Goal: Task Accomplishment & Management: Use online tool/utility

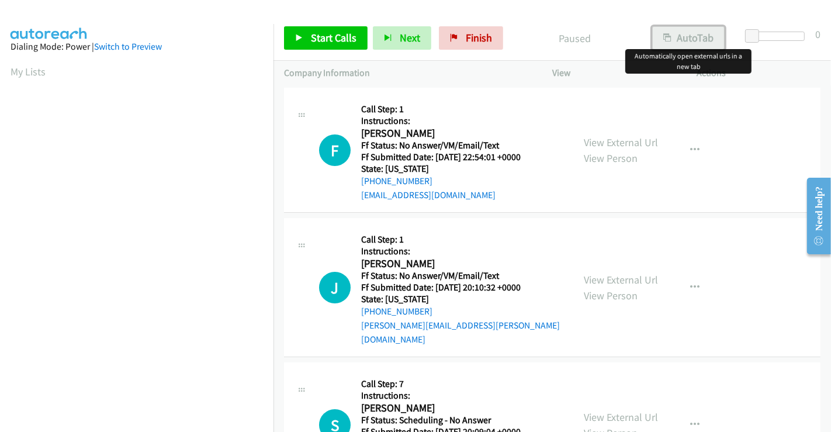
click at [441, 40] on button "AutoTab" at bounding box center [688, 37] width 72 height 23
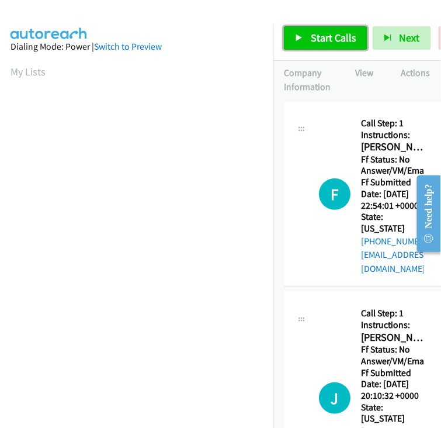
click at [343, 39] on span "Start Calls" at bounding box center [334, 37] width 46 height 13
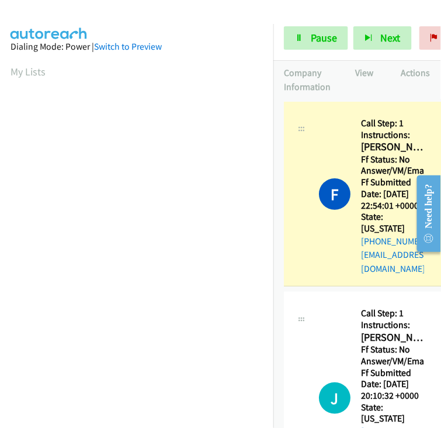
click at [284, 41] on div "Start Calls Pause Next Finish Dialing [PERSON_NAME] AutoTab AutoTab 0" at bounding box center [358, 38] width 168 height 45
click at [295, 37] on icon at bounding box center [299, 38] width 8 height 8
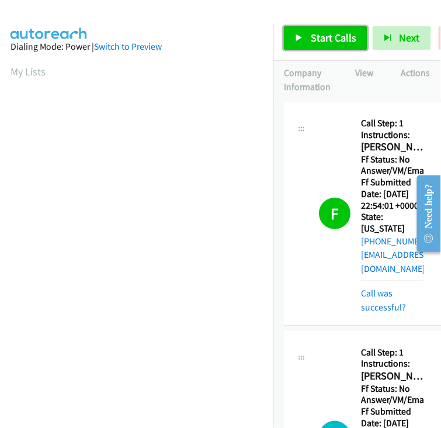
click at [307, 34] on link "Start Calls" at bounding box center [326, 37] width 84 height 23
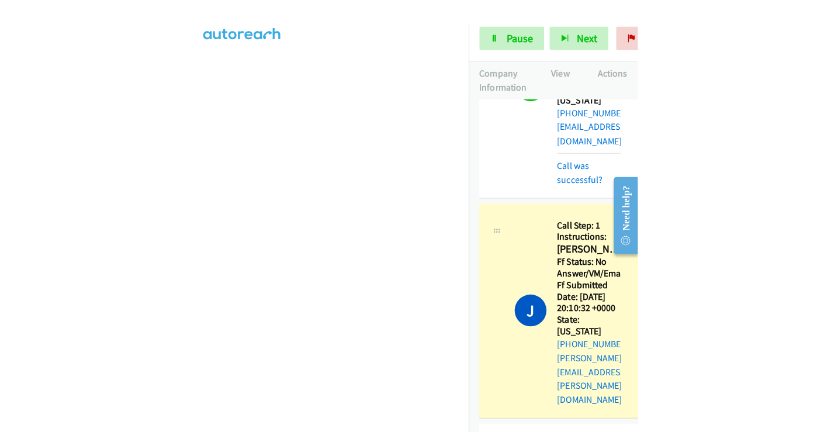
scroll to position [130, 0]
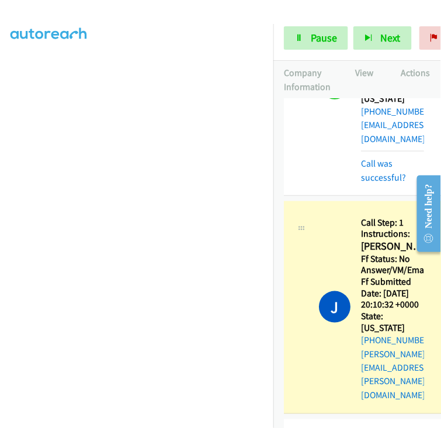
click at [369, 240] on h2 "[PERSON_NAME]" at bounding box center [392, 246] width 63 height 13
copy h2 "[PERSON_NAME]"
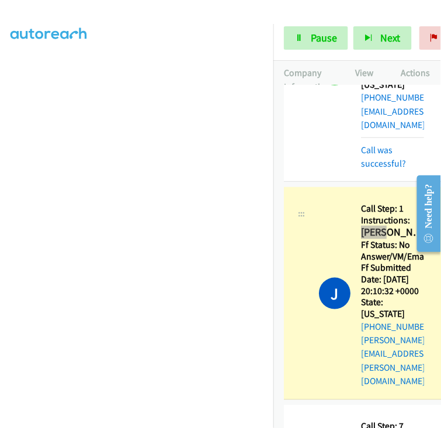
scroll to position [95, 0]
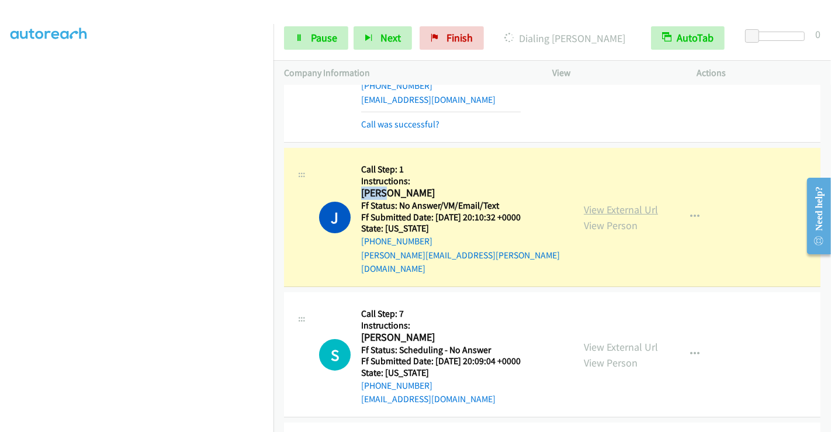
click at [441, 203] on link "View External Url" at bounding box center [621, 209] width 74 height 13
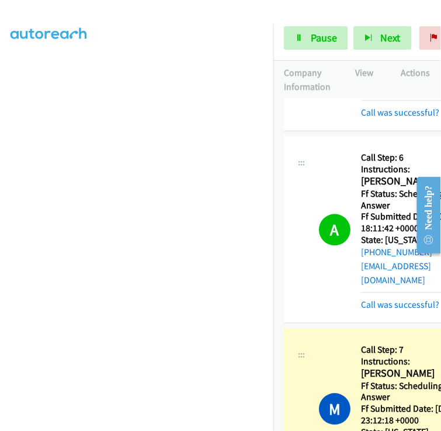
scroll to position [0, 0]
